Goal: Task Accomplishment & Management: Manage account settings

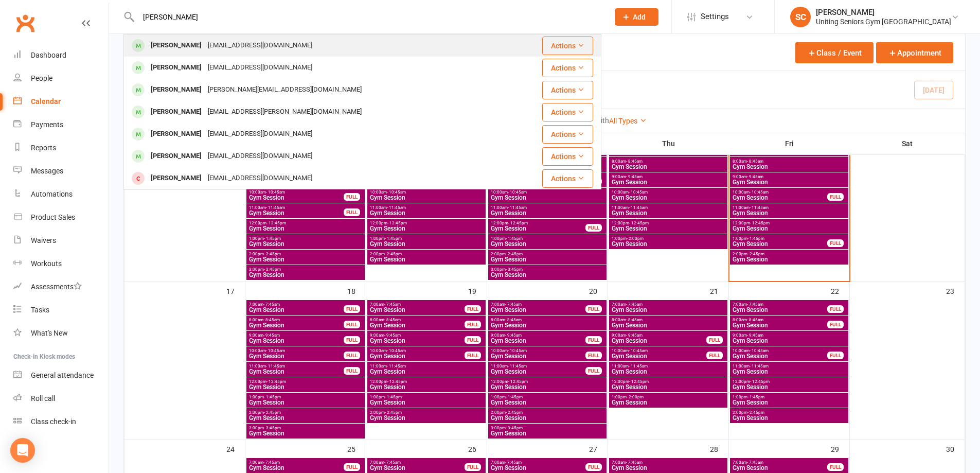
type input "[PERSON_NAME]"
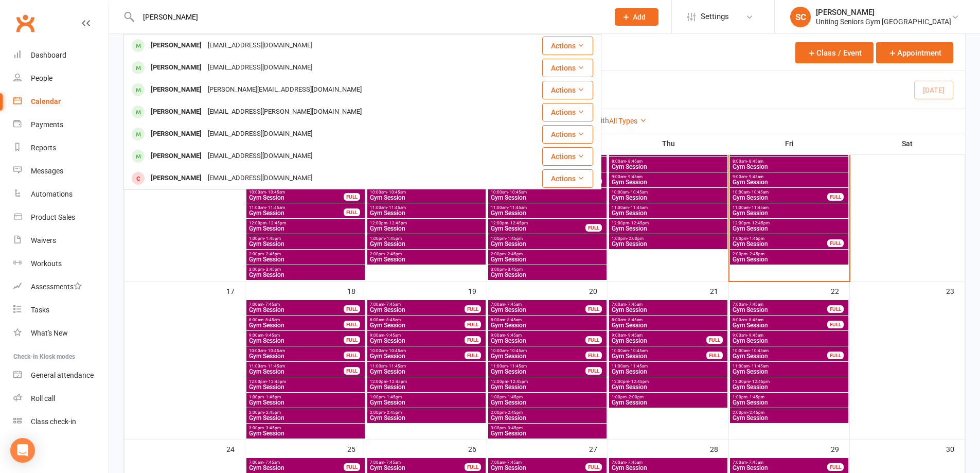
click at [258, 43] on div "[EMAIL_ADDRESS][DOMAIN_NAME]" at bounding box center [260, 45] width 111 height 15
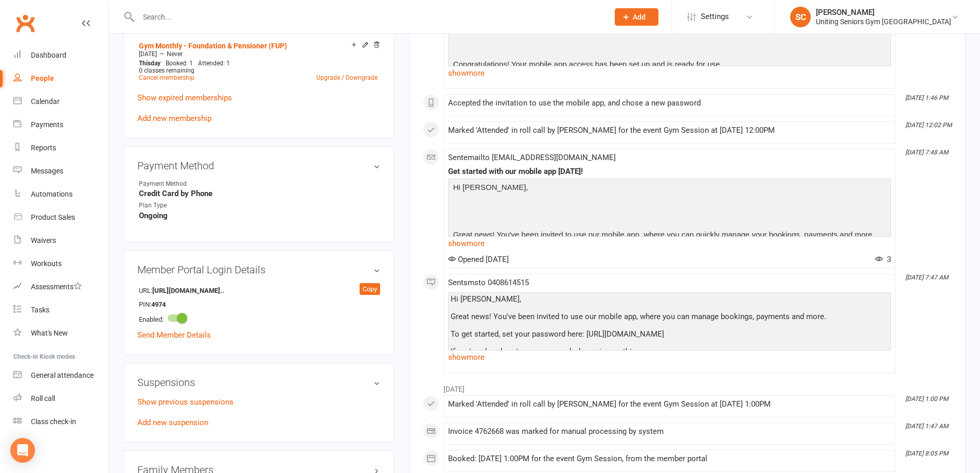
scroll to position [566, 0]
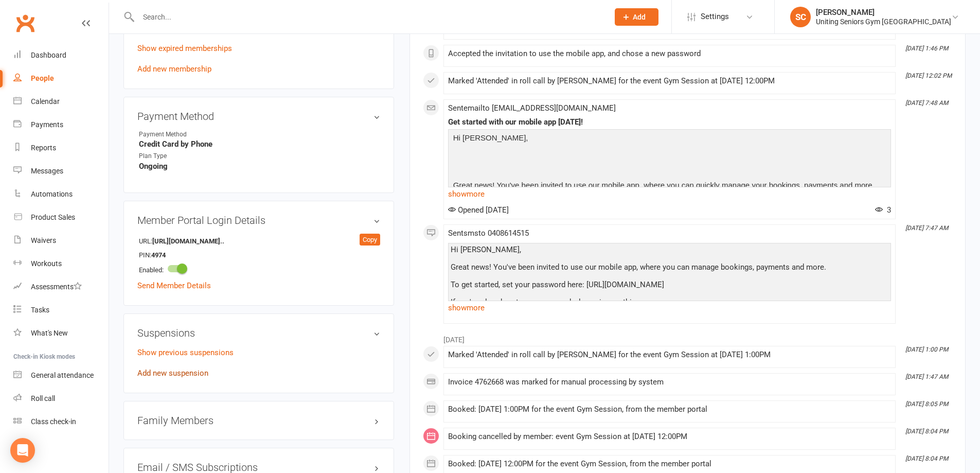
click at [177, 368] on link "Add new suspension" at bounding box center [172, 372] width 71 height 9
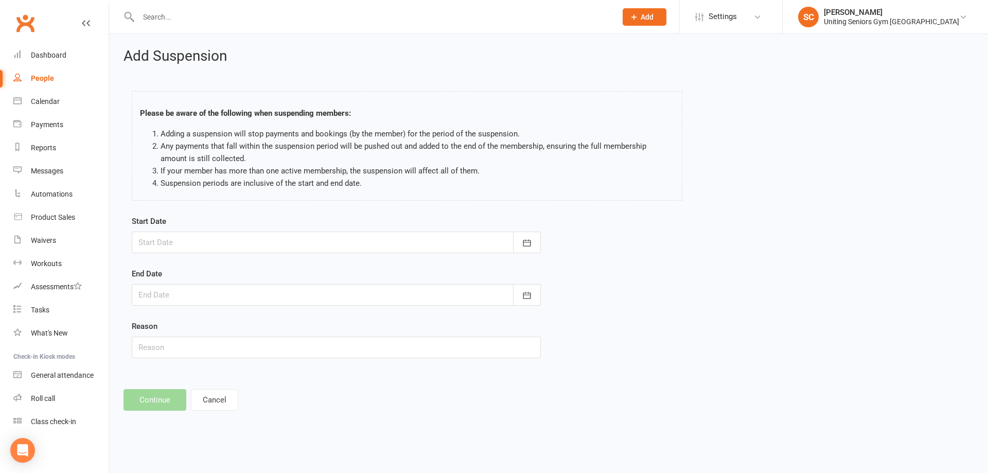
click at [201, 241] on div at bounding box center [336, 243] width 409 height 22
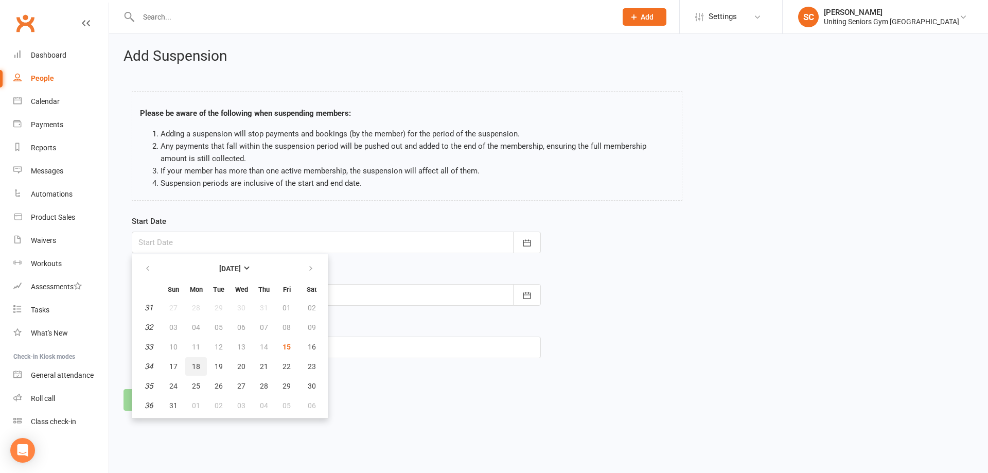
click at [198, 366] on span "18" at bounding box center [196, 366] width 8 height 8
type input "[DATE]"
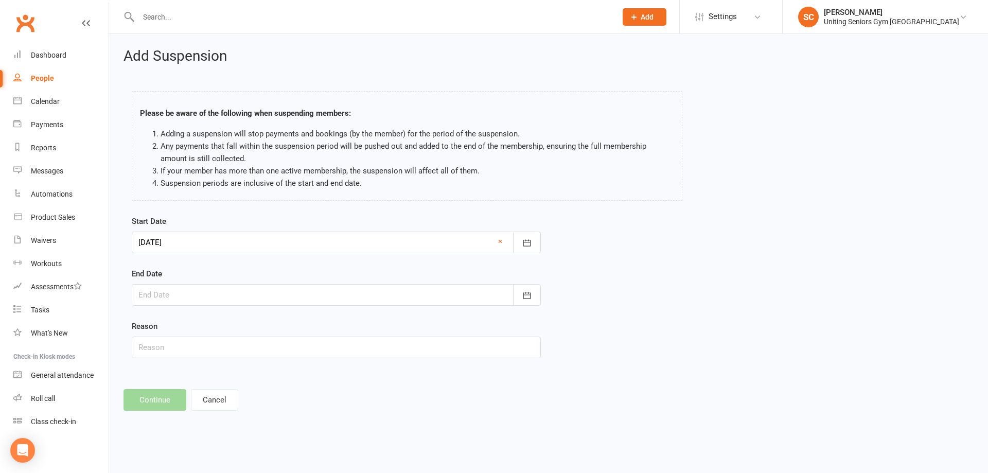
click at [226, 289] on div at bounding box center [336, 295] width 409 height 22
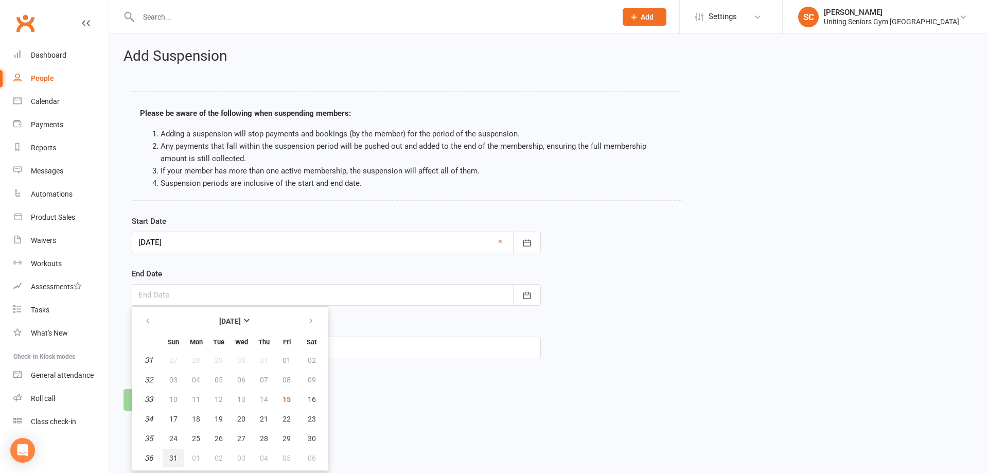
click at [168, 456] on button "31" at bounding box center [174, 458] width 22 height 19
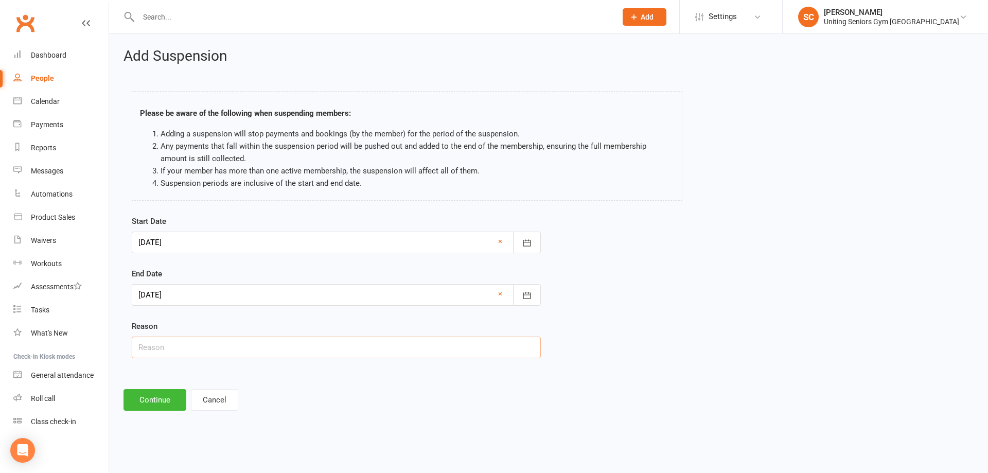
click at [169, 344] on input "text" at bounding box center [336, 348] width 409 height 22
click at [411, 296] on div at bounding box center [336, 295] width 409 height 22
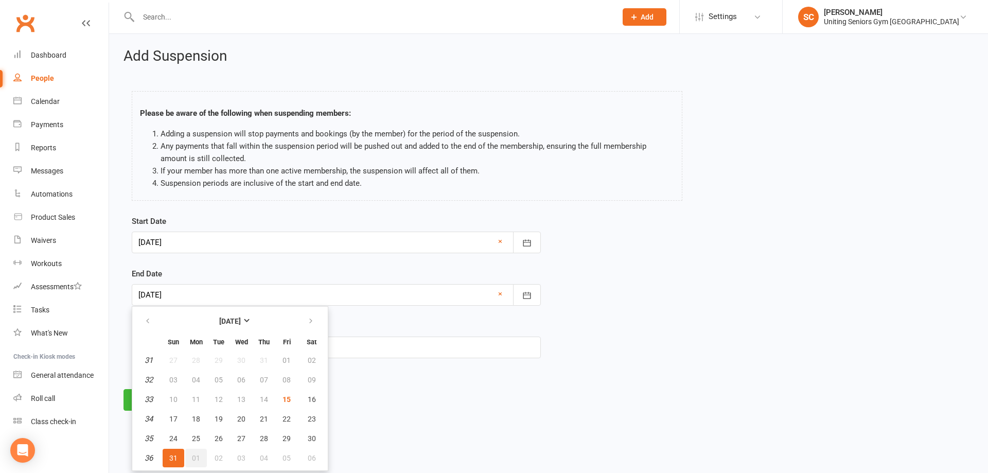
click at [199, 455] on span "01" at bounding box center [196, 458] width 8 height 8
type input "[DATE]"
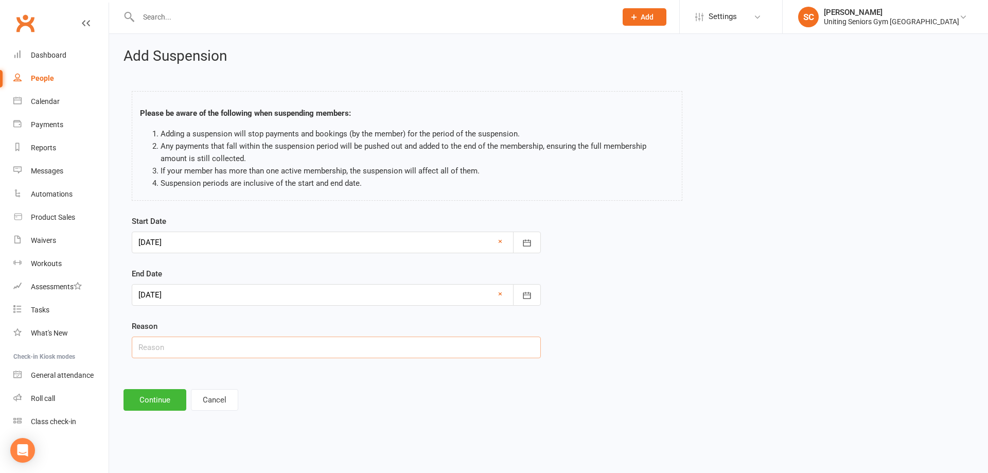
click at [202, 351] on input "text" at bounding box center [336, 348] width 409 height 22
type input "Away"
click at [160, 399] on button "Continue" at bounding box center [155, 400] width 63 height 22
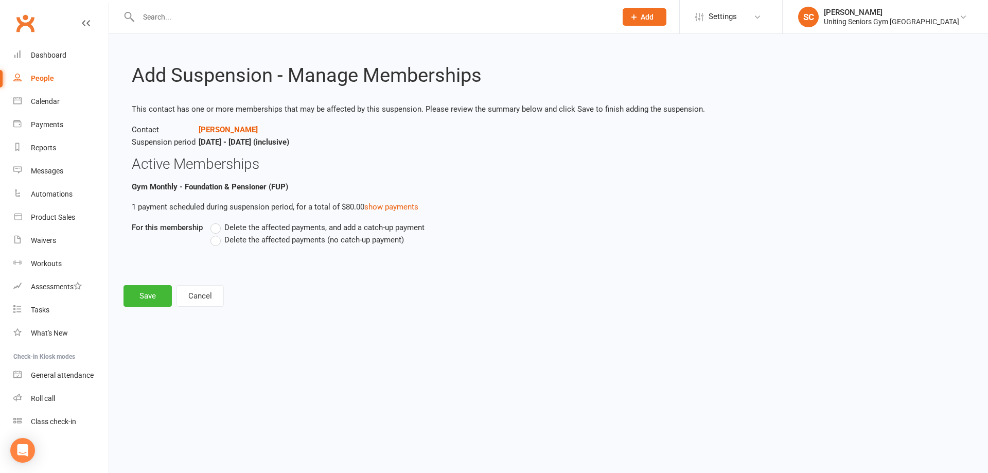
click at [216, 239] on label "Delete the affected payments (no catch-up payment)" at bounding box center [306, 240] width 193 height 12
click at [216, 234] on input "Delete the affected payments (no catch-up payment)" at bounding box center [213, 234] width 7 height 0
click at [155, 294] on button "Save" at bounding box center [148, 296] width 48 height 22
